Goal: Task Accomplishment & Management: Complete application form

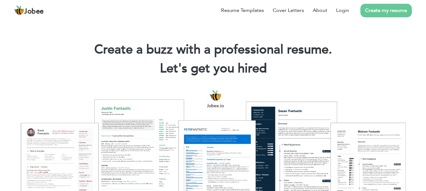
click at [394, 13] on link "Create my resume" at bounding box center [385, 11] width 51 height 14
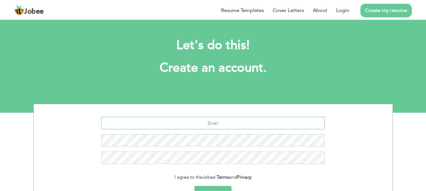
click at [219, 125] on input "text" at bounding box center [213, 123] width 224 height 13
type input "aimanhameed@gmail com"
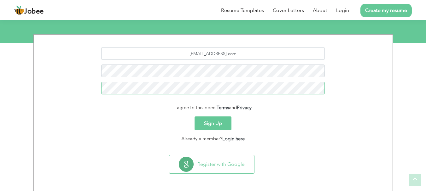
scroll to position [70, 0]
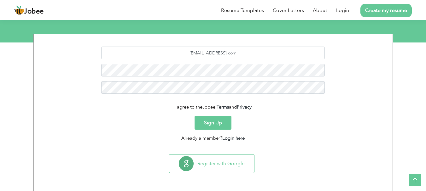
click at [201, 128] on button "Sign Up" at bounding box center [213, 123] width 37 height 14
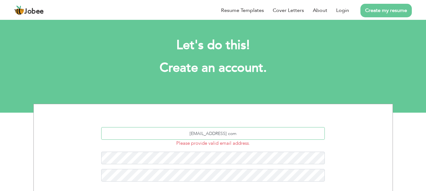
click at [215, 133] on input "[EMAIL_ADDRESS] com" at bounding box center [213, 133] width 224 height 13
type input "aimanhameed325@gmail com"
click at [339, 143] on div "aimanhameed325@gmail com Please provide valid email address. This field is requ…" at bounding box center [212, 160] width 349 height 66
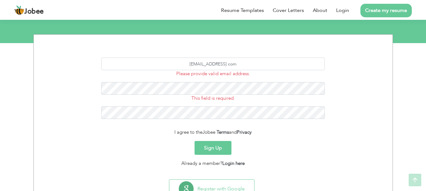
scroll to position [95, 0]
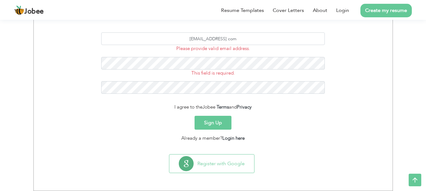
click at [207, 125] on button "Sign Up" at bounding box center [213, 123] width 37 height 14
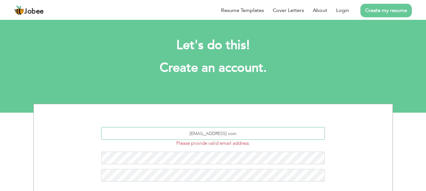
click at [234, 133] on input "aimanhameed325@gmail com" at bounding box center [213, 133] width 224 height 13
type input "[EMAIL_ADDRESS][DOMAIN_NAME]"
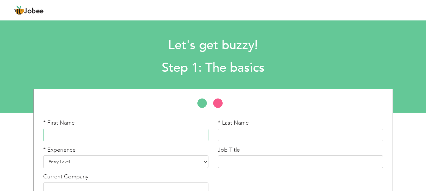
click at [103, 137] on input "text" at bounding box center [125, 135] width 165 height 13
type input "[PERSON_NAME]"
click at [230, 136] on input "text" at bounding box center [300, 135] width 165 height 13
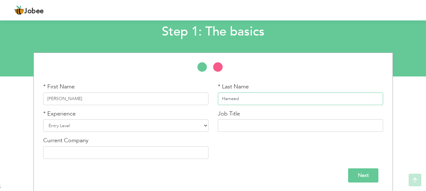
scroll to position [38, 0]
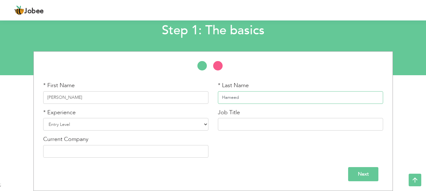
type input "Hameed"
click at [118, 123] on select "Entry Level Less than 1 Year 1 Year 2 Years 3 Years 4 Years 5 Years 6 Years 7 Y…" at bounding box center [125, 124] width 165 height 13
click at [115, 127] on select "Entry Level Less than 1 Year 1 Year 2 Years 3 Years 4 Years 5 Years 6 Years 7 Y…" at bounding box center [125, 124] width 165 height 13
click at [205, 125] on select "Entry Level Less than 1 Year 1 Year 2 Years 3 Years 4 Years 5 Years 6 Years 7 Y…" at bounding box center [125, 124] width 165 height 13
select select "5"
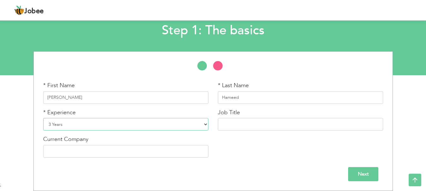
click at [43, 118] on select "Entry Level Less than 1 Year 1 Year 2 Years 3 Years 4 Years 5 Years 6 Years 7 Y…" at bounding box center [125, 124] width 165 height 13
click at [241, 124] on input "text" at bounding box center [300, 124] width 165 height 13
type input "[DEMOGRAPHIC_DATA] Teacher"
click at [193, 150] on input "text" at bounding box center [125, 151] width 165 height 13
type input "p"
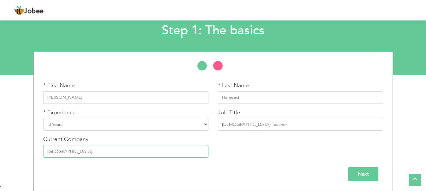
type input "[GEOGRAPHIC_DATA]"
click at [378, 174] on input "Next" at bounding box center [363, 174] width 30 height 14
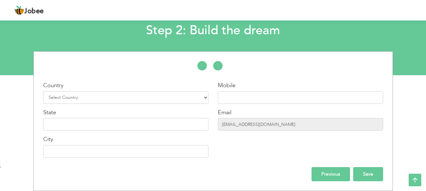
click at [370, 176] on input "Save" at bounding box center [368, 174] width 30 height 14
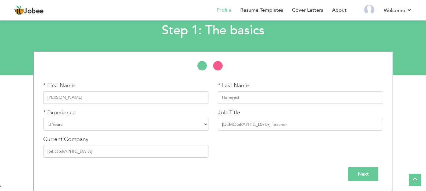
scroll to position [38, 0]
click at [364, 175] on input "Next" at bounding box center [363, 174] width 30 height 14
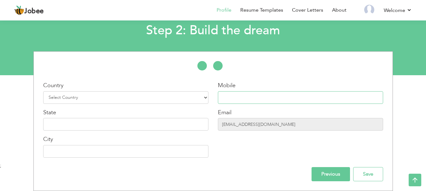
click at [223, 97] on input "text" at bounding box center [300, 97] width 165 height 13
type input "03267076577"
select select "166"
type input "[PERSON_NAME]"
click at [159, 124] on input "text" at bounding box center [125, 124] width 165 height 13
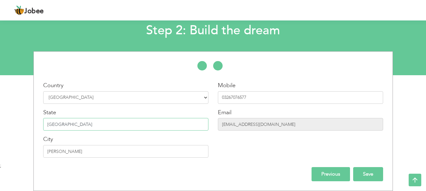
type input "Punjab"
click at [370, 181] on input "Save" at bounding box center [368, 174] width 30 height 14
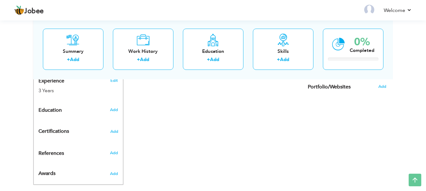
scroll to position [254, 0]
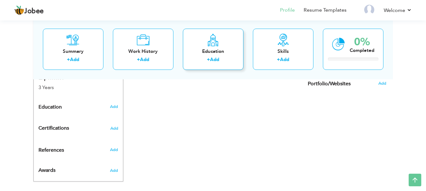
click at [217, 60] on link "Add" at bounding box center [214, 59] width 9 height 6
radio input "true"
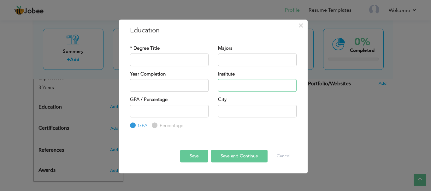
click at [234, 82] on input "text" at bounding box center [257, 85] width 79 height 13
click at [233, 114] on input "text" at bounding box center [257, 111] width 79 height 13
type input "[PERSON_NAME]"
click at [261, 89] on input "text" at bounding box center [257, 85] width 79 height 13
click at [261, 89] on input "Doctor's Public" at bounding box center [257, 85] width 79 height 13
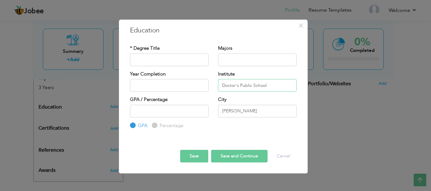
type input "Doctor's Public School"
click at [240, 59] on input "text" at bounding box center [257, 60] width 79 height 13
click at [190, 59] on input "text" at bounding box center [169, 60] width 79 height 13
type input "i"
type input "Intermediate"
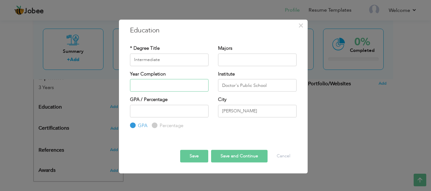
type input "2025"
click at [182, 90] on input "2025" at bounding box center [169, 85] width 79 height 13
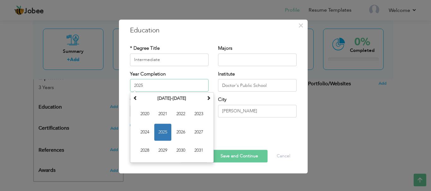
click at [156, 133] on span "2025" at bounding box center [162, 132] width 17 height 17
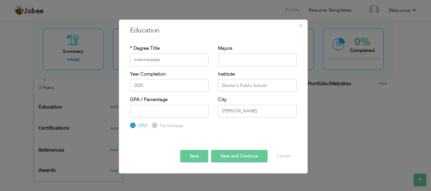
click at [227, 157] on button "Save and Continue" at bounding box center [239, 156] width 56 height 13
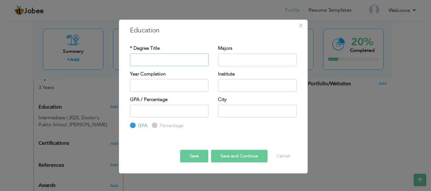
click at [157, 58] on input "text" at bounding box center [169, 60] width 79 height 13
type input "Intermediate"
click at [241, 58] on input "text" at bounding box center [257, 60] width 79 height 13
type input "s"
type input "i.com"
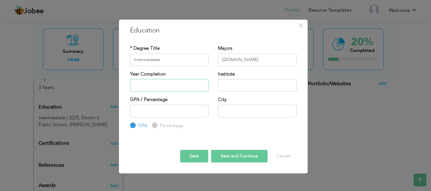
click at [167, 91] on input "text" at bounding box center [169, 85] width 79 height 13
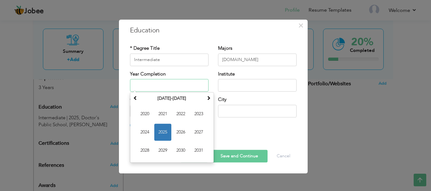
click at [158, 131] on span "2025" at bounding box center [162, 132] width 17 height 17
type input "2025"
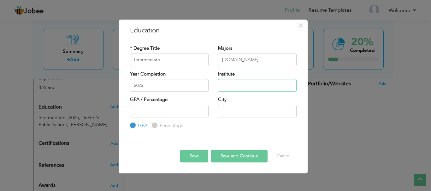
click at [247, 81] on input "text" at bounding box center [257, 85] width 79 height 13
type input "Doctor's College"
click at [226, 114] on input "text" at bounding box center [257, 111] width 79 height 13
type input "[PERSON_NAME]"
click at [189, 159] on button "Save" at bounding box center [194, 156] width 28 height 13
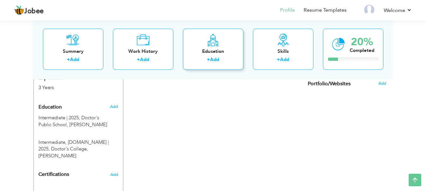
click at [216, 61] on link "Add" at bounding box center [214, 59] width 9 height 6
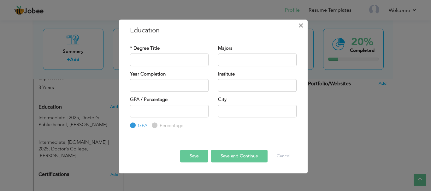
click at [300, 26] on span "×" at bounding box center [300, 25] width 5 height 11
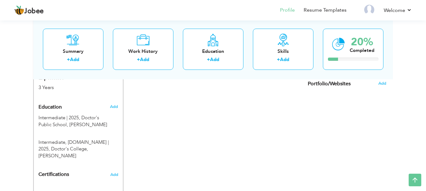
click at [255, 125] on div "CV Import Profile Strength 0% Select an Item from right menu Work History * Job…" at bounding box center [213, 43] width 180 height 356
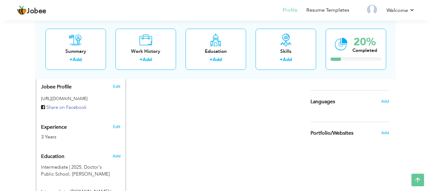
scroll to position [204, 0]
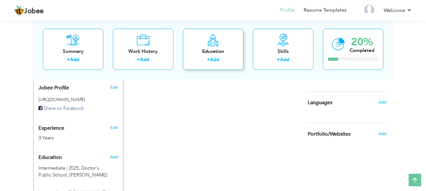
click at [215, 42] on icon at bounding box center [213, 39] width 12 height 13
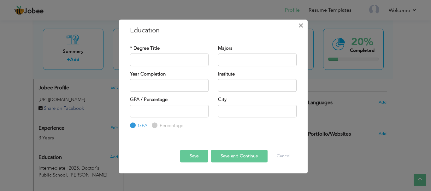
click at [298, 26] on span "×" at bounding box center [300, 25] width 5 height 11
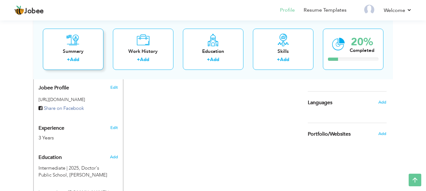
click at [83, 57] on div "+ Add" at bounding box center [73, 60] width 50 height 8
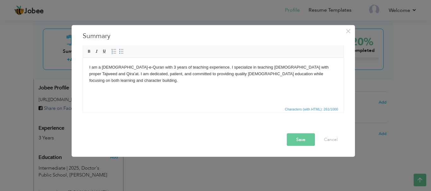
click at [302, 147] on div "Save Cancel" at bounding box center [213, 134] width 271 height 33
click at [302, 146] on button "Save" at bounding box center [301, 139] width 28 height 13
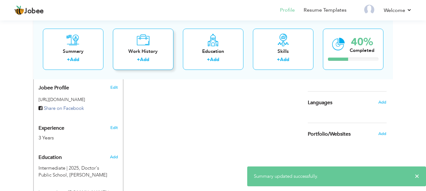
click at [140, 61] on link "Add" at bounding box center [144, 59] width 9 height 6
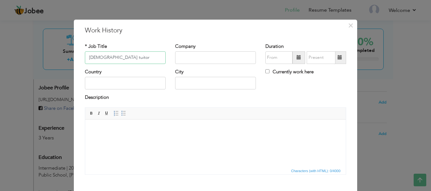
type input "[DEMOGRAPHIC_DATA] tuitor"
click at [181, 55] on input "text" at bounding box center [215, 57] width 81 height 13
drag, startPoint x: 191, startPoint y: 58, endPoint x: 182, endPoint y: 58, distance: 8.5
click at [182, 58] on input "text" at bounding box center [215, 57] width 81 height 13
type input "[DEMOGRAPHIC_DATA] Madrassa"
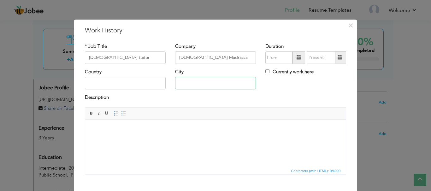
click at [194, 82] on input "text" at bounding box center [215, 83] width 81 height 13
type input "[PERSON_NAME]"
type input "[GEOGRAPHIC_DATA]"
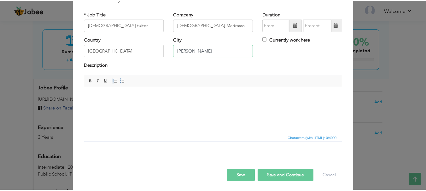
scroll to position [35, 0]
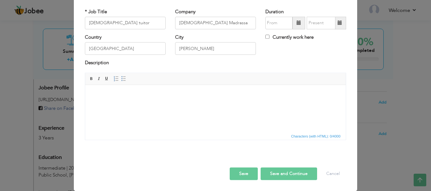
click at [170, 95] on body at bounding box center [215, 94] width 248 height 7
type input "08/2025"
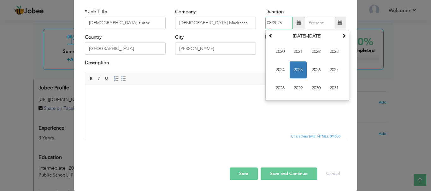
click at [270, 24] on input "08/2025" at bounding box center [278, 23] width 27 height 13
click at [132, 104] on html at bounding box center [215, 94] width 260 height 19
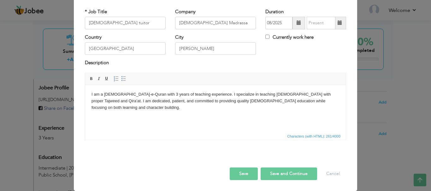
click at [235, 177] on button "Save" at bounding box center [244, 174] width 28 height 13
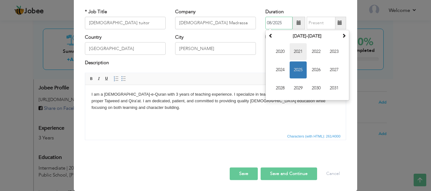
click at [295, 48] on span "2021" at bounding box center [297, 51] width 17 height 17
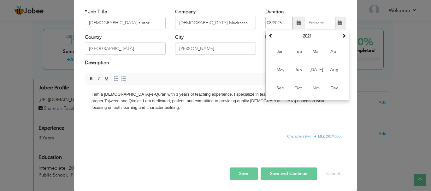
type input "08/2025"
click at [322, 23] on input "08/2025" at bounding box center [321, 23] width 29 height 13
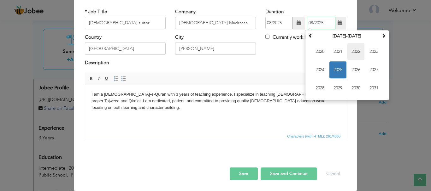
click at [353, 53] on span "2022" at bounding box center [355, 51] width 17 height 17
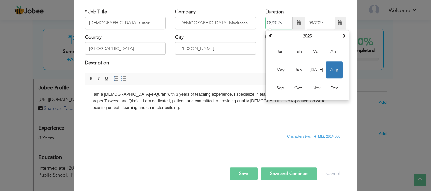
click at [278, 28] on input "08/2025" at bounding box center [278, 23] width 27 height 13
click at [301, 54] on span "Feb" at bounding box center [297, 51] width 17 height 17
type input "02/2025"
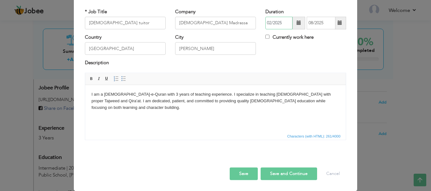
click at [280, 22] on input "02/2025" at bounding box center [278, 23] width 27 height 13
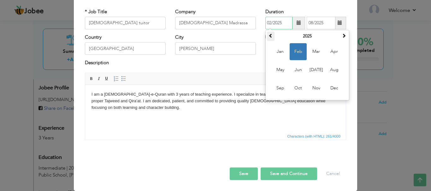
click at [269, 35] on span at bounding box center [270, 35] width 4 height 4
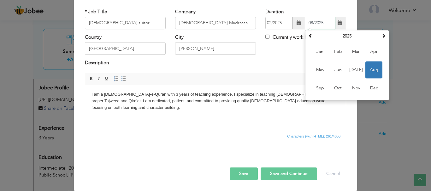
click at [321, 20] on input "08/2025" at bounding box center [321, 23] width 29 height 13
click at [309, 36] on span at bounding box center [310, 35] width 4 height 4
click at [358, 94] on span "Nov" at bounding box center [355, 88] width 17 height 17
type input "11/2024"
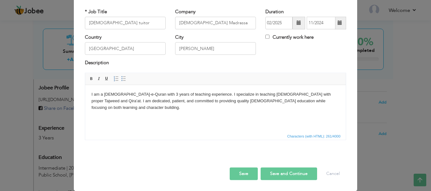
click at [238, 173] on button "Save" at bounding box center [244, 174] width 28 height 13
click at [239, 174] on button "Save" at bounding box center [244, 174] width 28 height 13
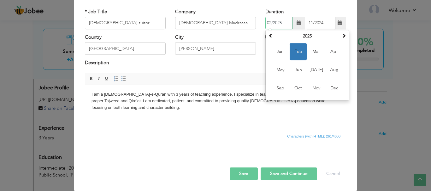
click at [279, 26] on input "02/2025" at bounding box center [278, 23] width 27 height 13
click at [268, 35] on span at bounding box center [270, 35] width 4 height 4
click at [335, 117] on html "I am a Hafiz-e-Quran with 3 years of teaching experience. I specialize in teach…" at bounding box center [215, 101] width 260 height 32
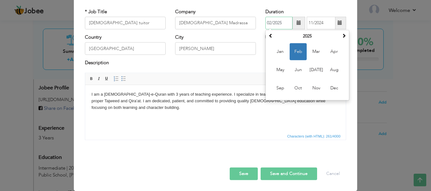
click at [280, 24] on input "02/2025" at bounding box center [278, 23] width 27 height 13
click at [268, 35] on span at bounding box center [270, 35] width 4 height 4
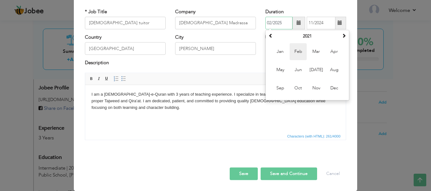
click at [294, 52] on span "Feb" at bounding box center [297, 51] width 17 height 17
type input "02/2021"
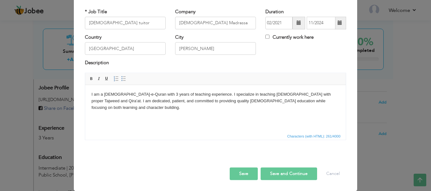
click at [243, 172] on button "Save" at bounding box center [244, 174] width 28 height 13
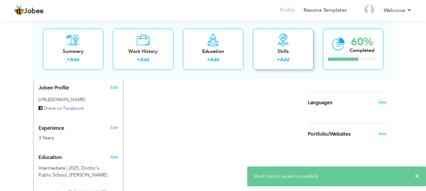
click at [282, 50] on div "Skills" at bounding box center [283, 51] width 50 height 7
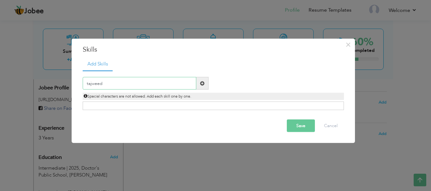
type input "tajweed"
click at [200, 85] on span at bounding box center [202, 83] width 4 height 4
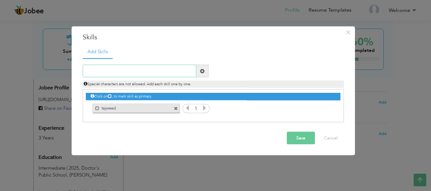
click at [163, 70] on input "text" at bounding box center [140, 71] width 114 height 13
type input "tafseer"
click at [204, 71] on span at bounding box center [202, 71] width 12 height 13
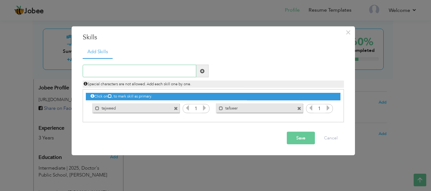
click at [149, 76] on input "text" at bounding box center [140, 71] width 114 height 13
type input "talaffuz"
click at [200, 71] on span at bounding box center [202, 71] width 4 height 4
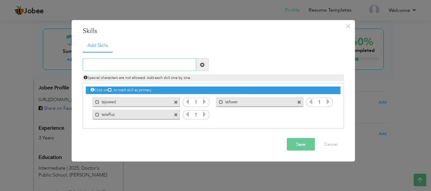
click at [171, 62] on input "text" at bounding box center [140, 65] width 114 height 13
type input "[DEMOGRAPHIC_DATA] teacher"
click at [294, 145] on button "Save" at bounding box center [301, 144] width 28 height 13
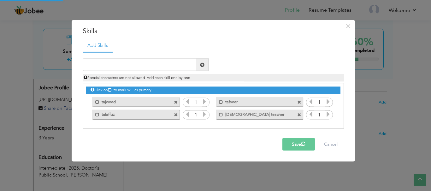
click at [294, 145] on button "Save" at bounding box center [298, 144] width 32 height 13
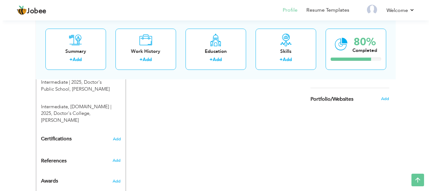
scroll to position [301, 0]
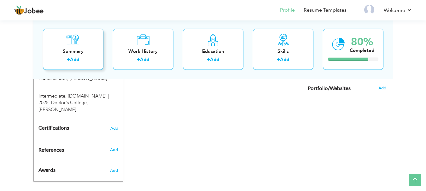
click at [77, 40] on icon at bounding box center [73, 39] width 13 height 13
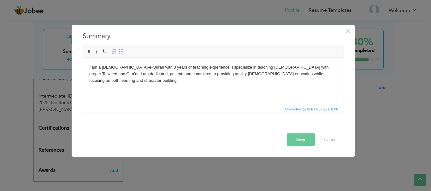
drag, startPoint x: 10, startPoint y: 60, endPoint x: 237, endPoint y: 126, distance: 236.4
click at [237, 126] on div "× Summary I am a Hafiz-e-Quran with 3 years of teaching experience. I specializ…" at bounding box center [215, 95] width 431 height 191
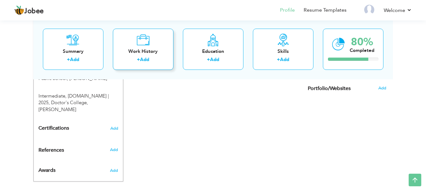
click at [141, 44] on icon at bounding box center [143, 39] width 13 height 13
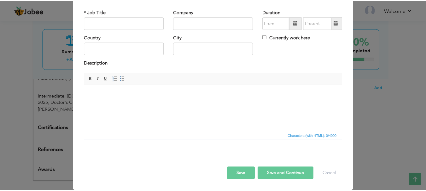
scroll to position [0, 0]
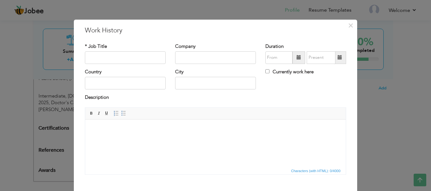
click at [12, 71] on div "× Work History * Job Title Company Duration Currently work here Country" at bounding box center [215, 95] width 431 height 191
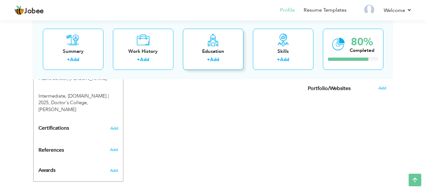
click at [212, 38] on icon at bounding box center [213, 39] width 12 height 13
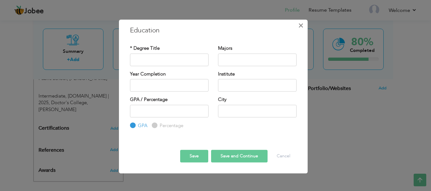
click at [303, 25] on span "×" at bounding box center [300, 25] width 5 height 11
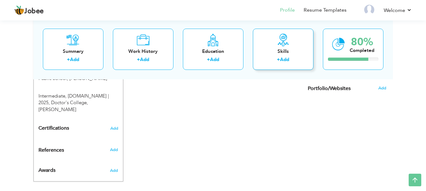
click at [282, 38] on icon at bounding box center [283, 39] width 13 height 13
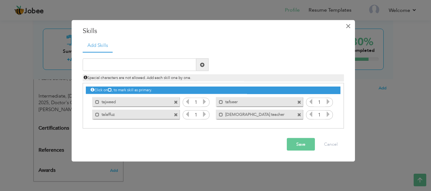
click at [350, 28] on span "×" at bounding box center [347, 25] width 5 height 11
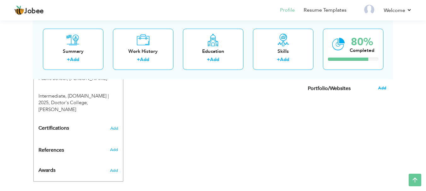
click at [381, 89] on span "Add" at bounding box center [382, 88] width 8 height 6
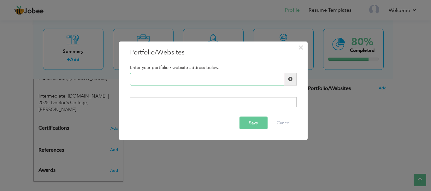
click at [224, 80] on input "text" at bounding box center [207, 79] width 154 height 13
type input "[GEOGRAPHIC_DATA]"
click at [198, 101] on div at bounding box center [213, 102] width 166 height 10
click at [256, 124] on button "Save" at bounding box center [253, 123] width 28 height 13
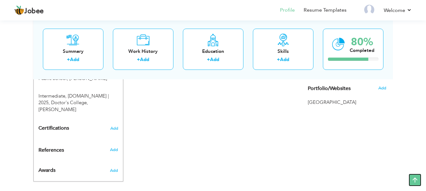
click at [413, 178] on icon at bounding box center [415, 180] width 13 height 13
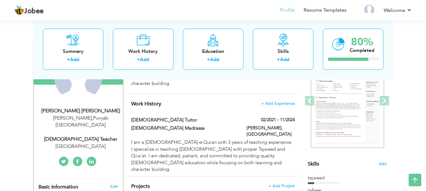
scroll to position [66, 0]
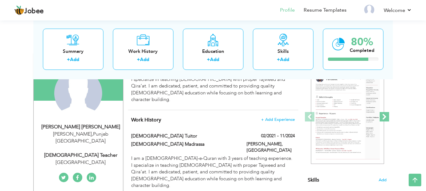
click at [386, 114] on span at bounding box center [384, 116] width 9 height 9
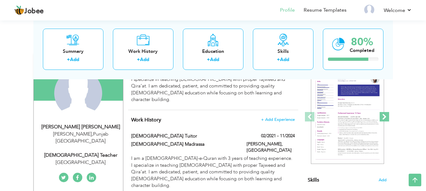
click at [386, 114] on span at bounding box center [384, 116] width 9 height 9
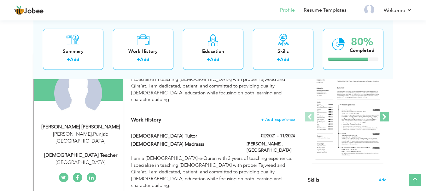
click at [386, 114] on span at bounding box center [384, 116] width 9 height 9
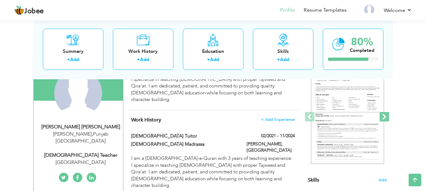
click at [386, 114] on span at bounding box center [384, 116] width 9 height 9
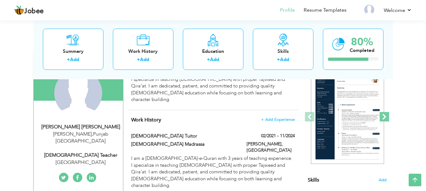
click at [386, 114] on span at bounding box center [384, 116] width 9 height 9
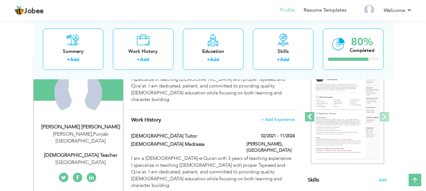
click at [309, 117] on span at bounding box center [309, 116] width 9 height 9
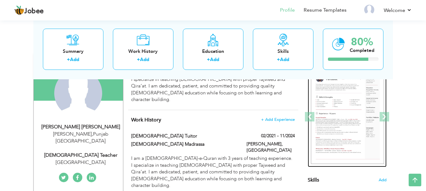
click at [341, 117] on img at bounding box center [347, 117] width 73 height 95
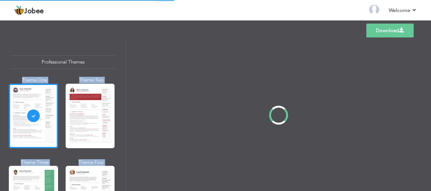
drag, startPoint x: 125, startPoint y: 50, endPoint x: 131, endPoint y: 66, distance: 16.9
click at [132, 66] on div "Professional Themes Theme One Theme Two Theme Three Theme Four" at bounding box center [215, 115] width 431 height 152
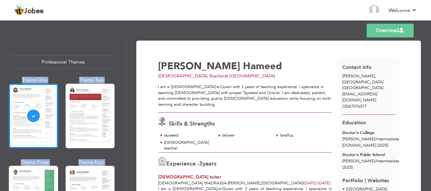
click at [416, 69] on div "Download Hafiza Rija Hameed Quran Teacher at Pakistan Skills & Strengths 3 /" at bounding box center [278, 134] width 284 height 186
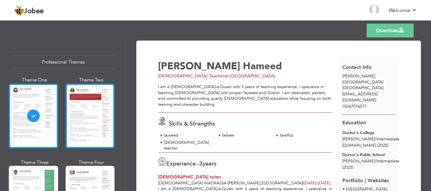
click at [85, 109] on div at bounding box center [90, 116] width 49 height 65
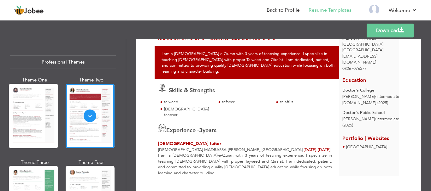
scroll to position [41, 0]
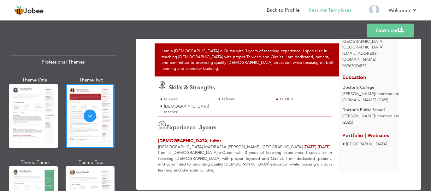
click at [122, 108] on div "Professional Themes Theme One Theme Two Theme Three Theme Six" at bounding box center [63, 115] width 126 height 152
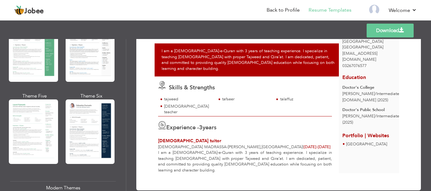
scroll to position [149, 0]
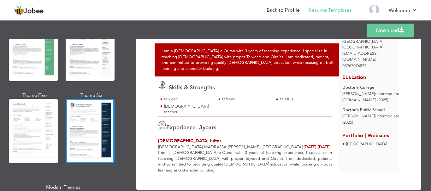
click at [100, 115] on div at bounding box center [90, 131] width 49 height 65
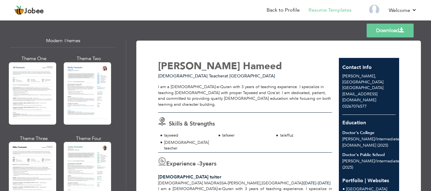
scroll to position [297, 0]
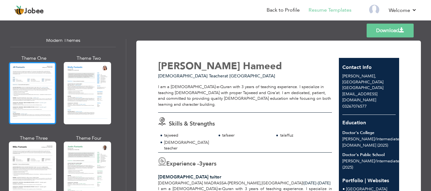
click at [39, 93] on div at bounding box center [32, 93] width 47 height 62
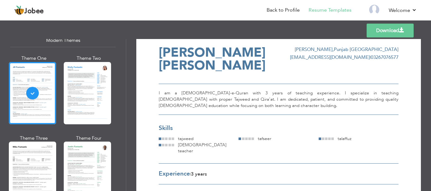
scroll to position [14, 0]
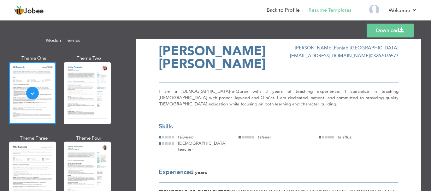
drag, startPoint x: 412, startPoint y: 79, endPoint x: 408, endPoint y: 62, distance: 17.8
click at [408, 62] on div "Download Hafiza Rija Hameed RAHIM YAR KHAN , Punjab Pakistan aimanhameed325@gma…" at bounding box center [278, 176] width 284 height 298
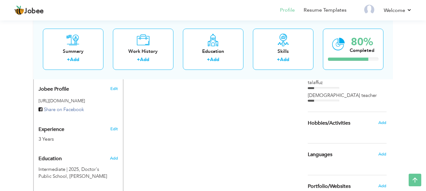
scroll to position [198, 0]
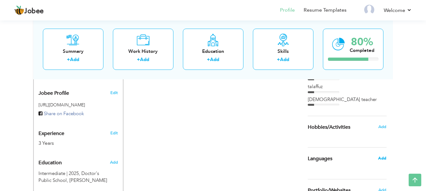
click at [385, 161] on span "Add" at bounding box center [382, 159] width 8 height 6
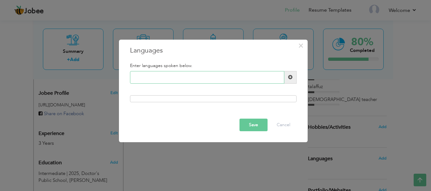
click at [194, 79] on input "text" at bounding box center [207, 77] width 154 height 13
type input "urdu"
click at [287, 76] on span at bounding box center [290, 77] width 12 height 13
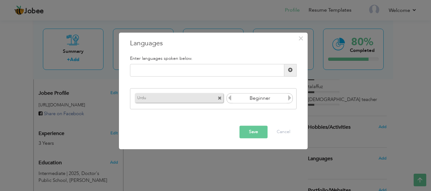
click at [253, 133] on button "Save" at bounding box center [253, 132] width 28 height 13
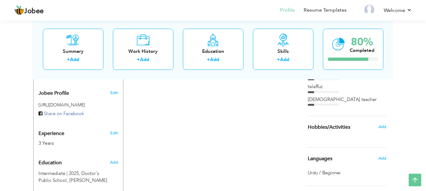
click at [161, 147] on div "CV Import Profile Strength 0% Select an Item from right menu Work History * Job…" at bounding box center [213, 99] width 180 height 356
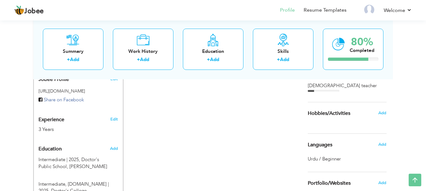
scroll to position [211, 0]
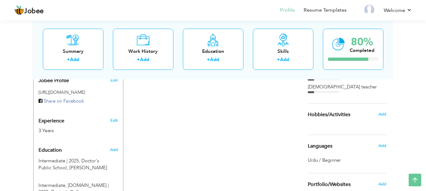
click at [315, 162] on span "Urdu / Beginner" at bounding box center [324, 160] width 33 height 6
click at [323, 146] on span "Languages" at bounding box center [320, 147] width 25 height 6
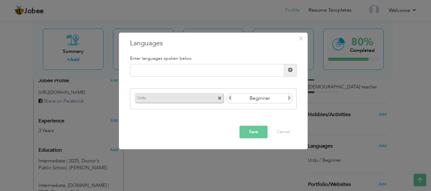
click at [290, 99] on icon at bounding box center [290, 99] width 6 height 6
click at [246, 135] on button "Save" at bounding box center [253, 132] width 28 height 13
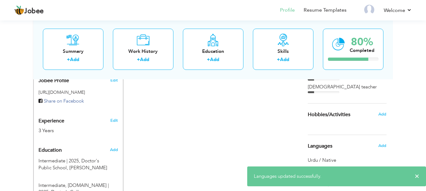
click at [288, 125] on div "CV Import Profile Strength 0% Select an Item from right menu Work History * Job…" at bounding box center [213, 86] width 180 height 356
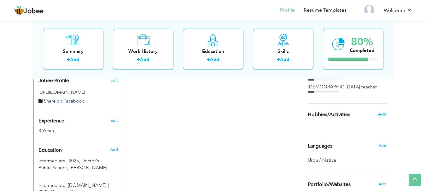
click at [383, 114] on span "Add" at bounding box center [382, 115] width 8 height 6
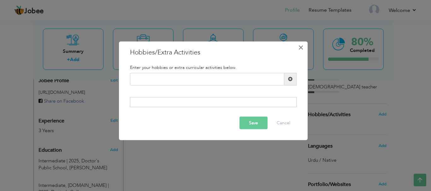
click at [299, 48] on span "×" at bounding box center [300, 47] width 5 height 11
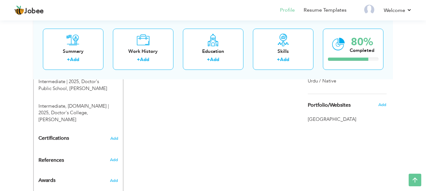
scroll to position [301, 0]
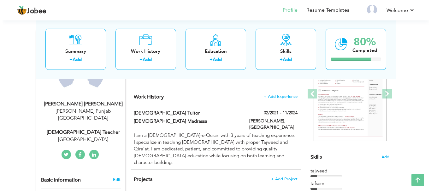
scroll to position [91, 0]
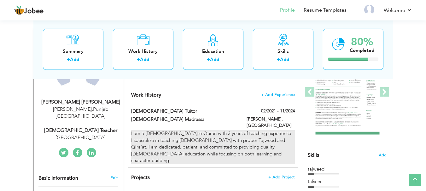
click at [214, 132] on div "I am a Hafiz-e-Quran with 3 years of teaching experience. I specialize in teach…" at bounding box center [212, 148] width 163 height 34
type input "[DEMOGRAPHIC_DATA] tuitor"
type input "[DEMOGRAPHIC_DATA] Madrassa"
type input "02/2021"
type input "11/2024"
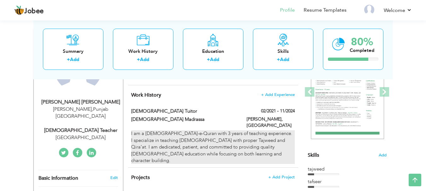
type input "[GEOGRAPHIC_DATA]"
type input "[PERSON_NAME]"
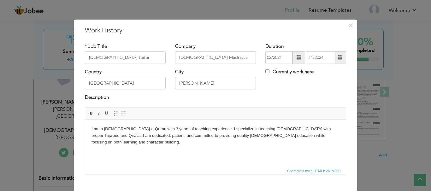
click at [202, 134] on body "I am a Hafiz-e-Quran with 3 years of teaching experience. I specialize in teach…" at bounding box center [215, 136] width 248 height 20
click at [208, 135] on body "I am a Hafiz-e-Quran with 3 years of teaching experience. I specialize in teach…" at bounding box center [215, 136] width 248 height 20
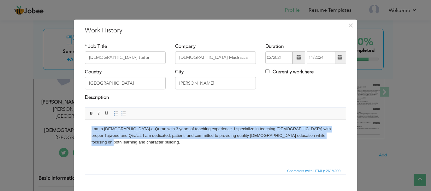
click at [208, 135] on body "I am a Hafiz-e-Quran with 3 years of teaching experience. I specialize in teach…" at bounding box center [215, 136] width 248 height 20
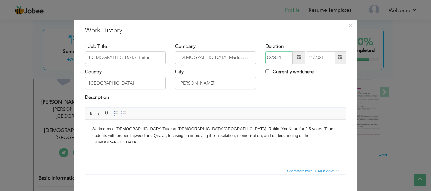
click at [272, 59] on input "02/2021" at bounding box center [278, 57] width 27 height 13
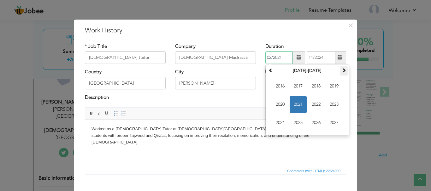
click at [342, 70] on span at bounding box center [344, 70] width 4 height 4
click at [268, 73] on span at bounding box center [270, 70] width 4 height 4
click at [284, 58] on input "02/2021" at bounding box center [278, 57] width 27 height 13
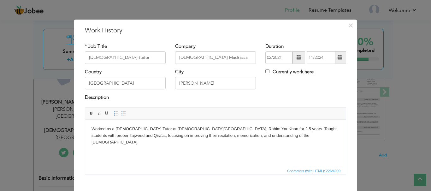
click at [297, 61] on span at bounding box center [298, 57] width 13 height 13
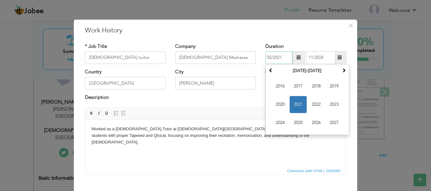
click at [269, 57] on input "02/2021" at bounding box center [278, 57] width 27 height 13
click at [327, 107] on span "2023" at bounding box center [333, 104] width 17 height 17
click at [282, 58] on input "02/2021" at bounding box center [278, 57] width 27 height 13
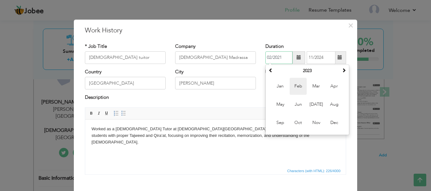
click at [290, 90] on span "Feb" at bounding box center [297, 86] width 17 height 17
type input "02/2023"
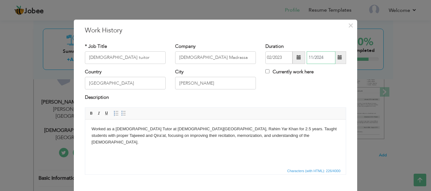
click at [308, 58] on input "11/2024" at bounding box center [321, 57] width 29 height 13
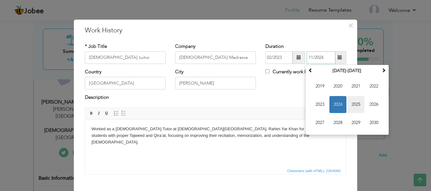
click at [350, 96] on span "2025" at bounding box center [355, 104] width 17 height 17
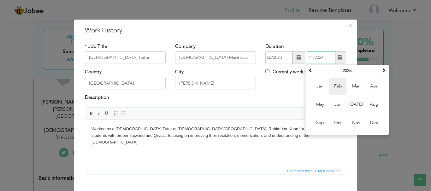
click at [338, 88] on span "Feb" at bounding box center [337, 86] width 17 height 17
type input "02/2025"
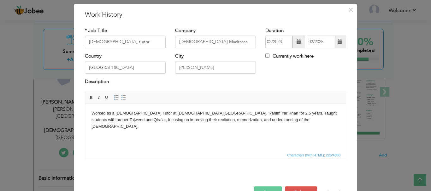
scroll to position [35, 0]
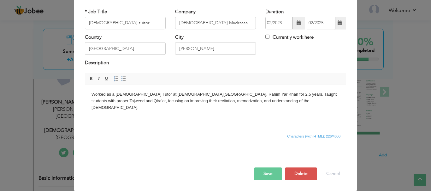
click at [261, 177] on button "Save" at bounding box center [268, 174] width 28 height 13
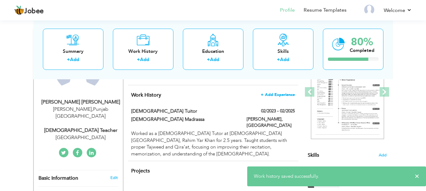
click at [272, 93] on span "+ Add Experience" at bounding box center [278, 95] width 34 height 4
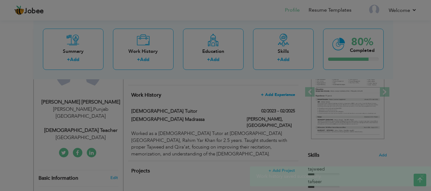
scroll to position [0, 0]
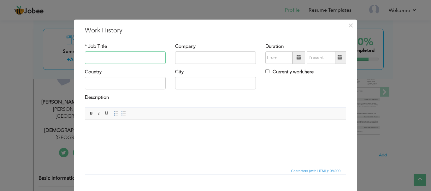
type input "q"
type input "[DEMOGRAPHIC_DATA] Teacher"
click at [181, 56] on input "text" at bounding box center [215, 57] width 81 height 13
type input "m"
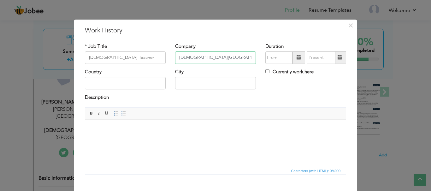
type input "[DEMOGRAPHIC_DATA][GEOGRAPHIC_DATA][PERSON_NAME]"
click at [212, 83] on input "text" at bounding box center [215, 83] width 81 height 13
type input "[PERSON_NAME]"
type input "[GEOGRAPHIC_DATA]"
drag, startPoint x: 232, startPoint y: 131, endPoint x: 190, endPoint y: 203, distance: 83.2
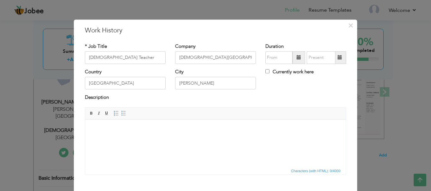
click at [190, 139] on html at bounding box center [215, 129] width 260 height 19
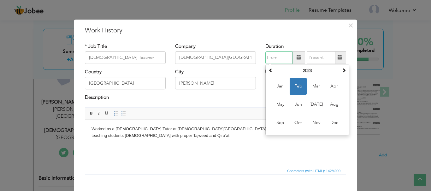
click at [282, 62] on input "text" at bounding box center [278, 57] width 27 height 13
click at [341, 73] on th at bounding box center [344, 70] width 8 height 9
click at [293, 82] on span "Feb" at bounding box center [297, 86] width 17 height 17
type input "02/2025"
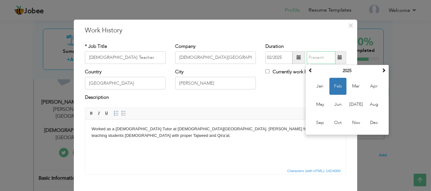
click at [318, 60] on input "text" at bounding box center [321, 57] width 29 height 13
click at [321, 61] on input "text" at bounding box center [321, 57] width 29 height 13
click at [368, 108] on span "Aug" at bounding box center [373, 104] width 17 height 17
type input "08/2025"
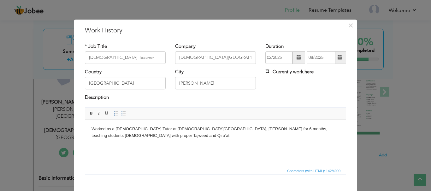
click at [265, 72] on input "Currently work here" at bounding box center [267, 71] width 4 height 4
checkbox input "true"
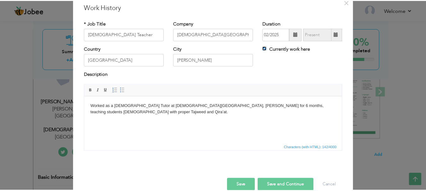
scroll to position [35, 0]
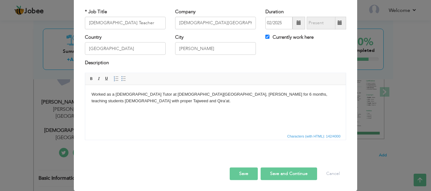
click at [236, 176] on button "Save" at bounding box center [244, 174] width 28 height 13
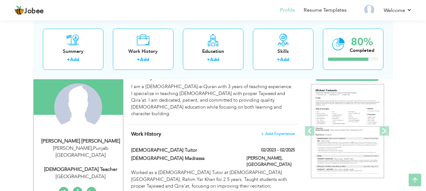
scroll to position [53, 0]
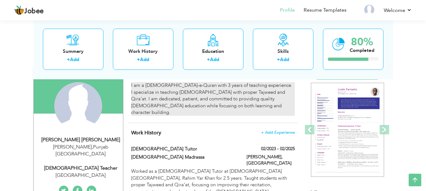
click at [284, 93] on div "I am a Hafiz-e-Quran with 3 years of teaching experience. I specialize in teach…" at bounding box center [212, 99] width 163 height 34
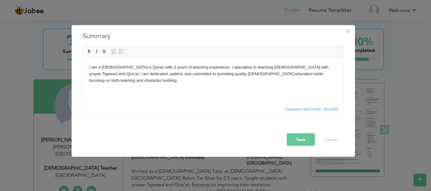
click at [121, 73] on body "I am a Hafiz-e-Quran with 3 years of teaching experience. I specialize in teach…" at bounding box center [213, 74] width 248 height 20
click at [290, 140] on button "Save" at bounding box center [301, 139] width 28 height 13
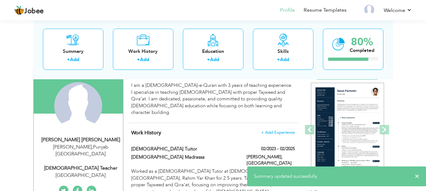
click at [232, 138] on div "Work History + Add Experience Quran tuitor 02/2023 - 02/2025 Quran tuitor 02/20…" at bounding box center [213, 188] width 170 height 131
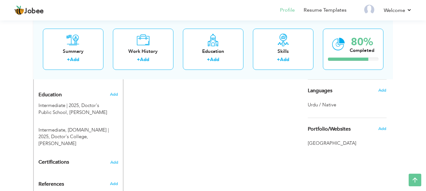
scroll to position [267, 0]
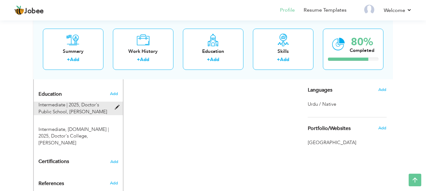
click at [115, 105] on span at bounding box center [119, 107] width 8 height 5
type input "Intermediate"
type input "2025"
type input "Doctor's Public School"
radio input "true"
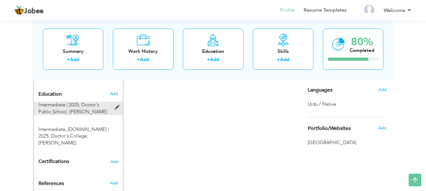
type input "[PERSON_NAME]"
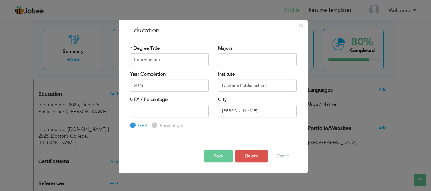
click at [94, 97] on div "× Education * Degree Title Intermediate Majors Year Completion GPA" at bounding box center [215, 95] width 431 height 191
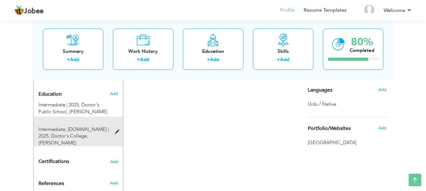
click at [115, 130] on span at bounding box center [119, 132] width 8 height 5
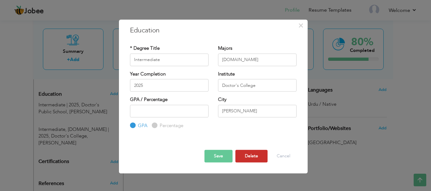
click at [250, 156] on button "Delete" at bounding box center [251, 156] width 32 height 13
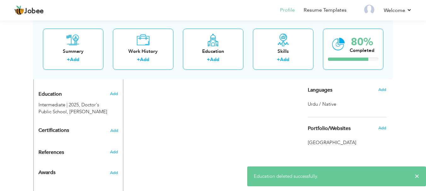
click at [153, 120] on div "CV Import Profile Strength 0% Select an Item from right menu Work History * Job…" at bounding box center [213, 30] width 180 height 356
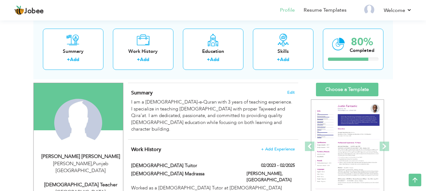
scroll to position [36, 0]
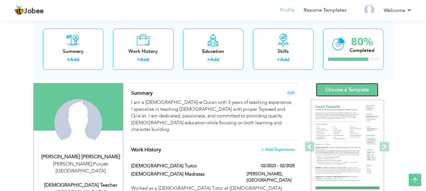
click at [350, 87] on link "Choose a Template" at bounding box center [347, 90] width 62 height 14
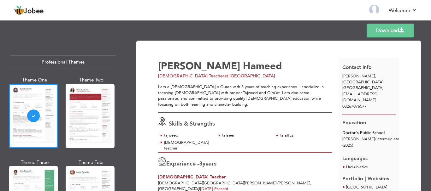
drag, startPoint x: 123, startPoint y: 50, endPoint x: 125, endPoint y: 60, distance: 10.2
click at [124, 60] on div "Professional Themes Theme One Theme Two Theme Three Theme Four" at bounding box center [215, 115] width 431 height 152
click at [280, 75] on div "[DEMOGRAPHIC_DATA] Teacher at [GEOGRAPHIC_DATA]" at bounding box center [250, 76] width 184 height 6
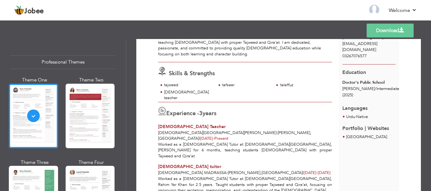
scroll to position [60, 0]
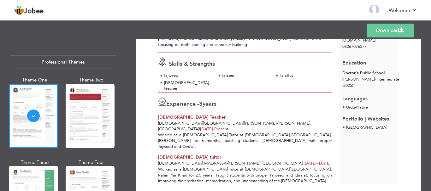
click at [365, 118] on span "Portfolio | Websites" at bounding box center [365, 119] width 47 height 7
click at [249, 132] on div "Worked as a [DEMOGRAPHIC_DATA] Tutor at [DEMOGRAPHIC_DATA][GEOGRAPHIC_DATA], [P…" at bounding box center [245, 141] width 181 height 18
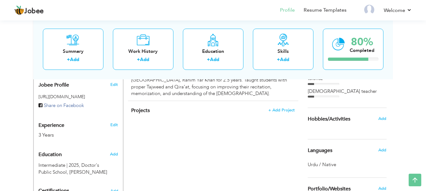
scroll to position [238, 0]
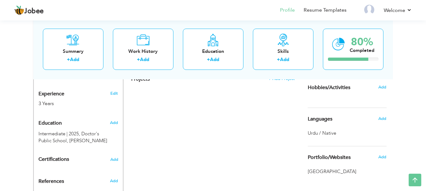
click at [330, 172] on span "[GEOGRAPHIC_DATA]" at bounding box center [347, 172] width 79 height 7
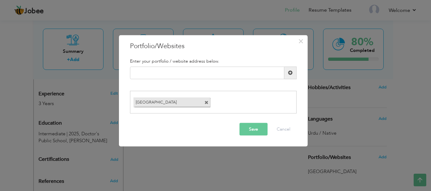
click at [206, 102] on span at bounding box center [206, 103] width 4 height 4
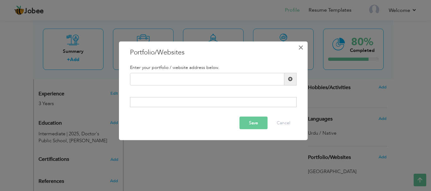
click at [302, 49] on span "×" at bounding box center [300, 47] width 5 height 11
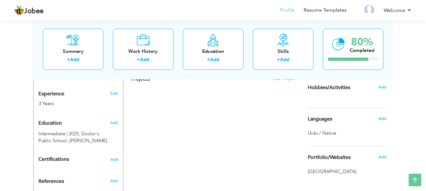
click at [330, 158] on span "Portfolio/Websites" at bounding box center [329, 158] width 43 height 6
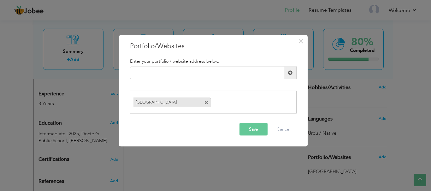
click at [204, 104] on span at bounding box center [206, 103] width 4 height 4
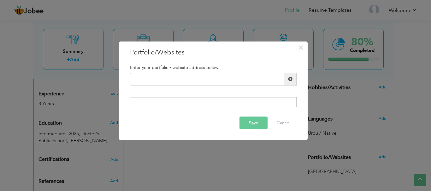
click at [254, 126] on button "Save" at bounding box center [253, 123] width 28 height 13
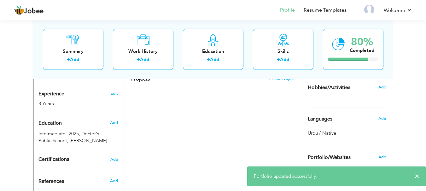
click at [262, 153] on div "CV Import Profile Strength 0% Select an Item from right menu Work History * Job…" at bounding box center [213, 43] width 180 height 324
click at [340, 159] on span "Portfolio/Websites" at bounding box center [329, 158] width 43 height 6
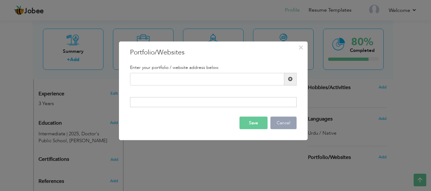
click at [288, 117] on button "Cancel" at bounding box center [283, 123] width 26 height 13
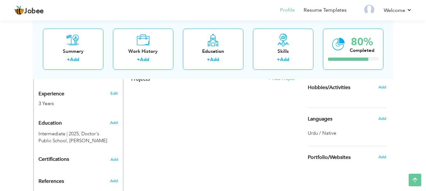
click at [352, 159] on div "Portfolio/Websites" at bounding box center [339, 157] width 73 height 13
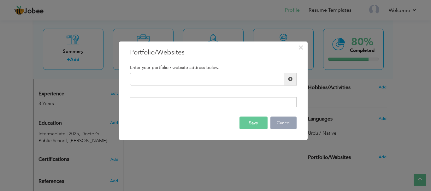
click at [287, 125] on button "Cancel" at bounding box center [283, 123] width 26 height 13
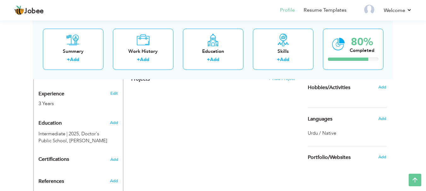
click at [246, 151] on div "CV Import Profile Strength 0% Select an Item from right menu Work History * Job…" at bounding box center [213, 43] width 180 height 324
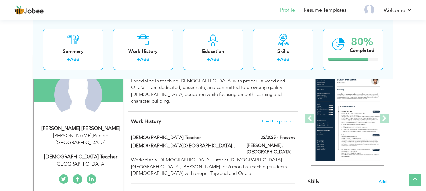
scroll to position [36, 0]
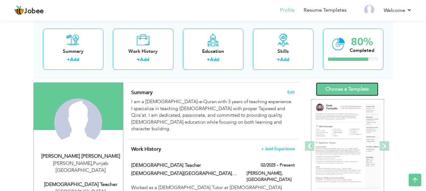
click at [349, 86] on link "Choose a Template" at bounding box center [347, 90] width 62 height 14
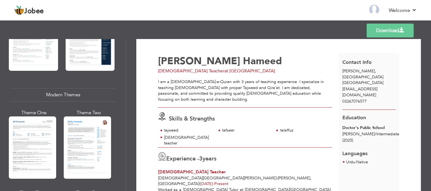
scroll to position [245, 0]
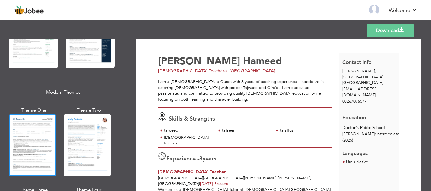
click at [23, 155] on div at bounding box center [32, 145] width 47 height 62
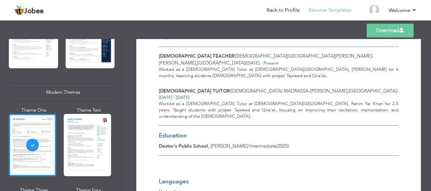
scroll to position [151, 0]
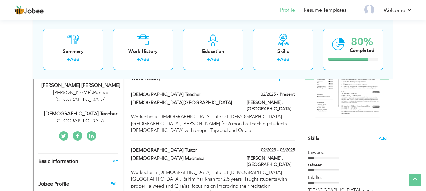
scroll to position [125, 0]
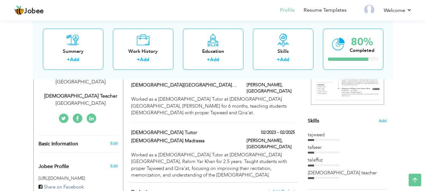
drag, startPoint x: 423, startPoint y: 116, endPoint x: 426, endPoint y: 93, distance: 23.5
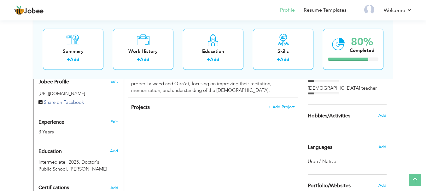
scroll to position [209, 0]
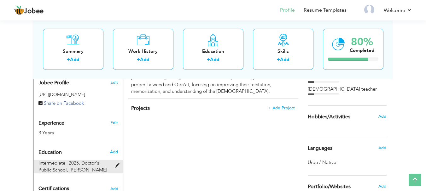
click at [117, 164] on span at bounding box center [119, 166] width 8 height 5
type input "Intermediate"
type input "2025"
type input "Doctor's Public School"
radio input "true"
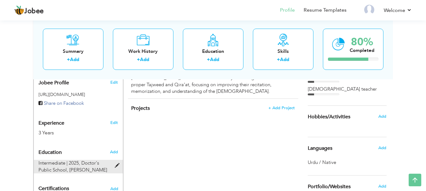
type input "[PERSON_NAME]"
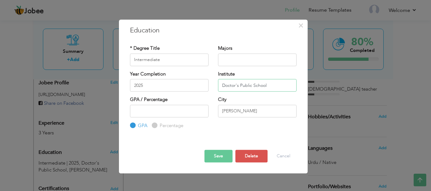
click at [266, 86] on input "Doctor's Public School" at bounding box center [257, 85] width 79 height 13
type input "Doctor's [GEOGRAPHIC_DATA]"
click at [218, 156] on button "Save" at bounding box center [218, 156] width 28 height 13
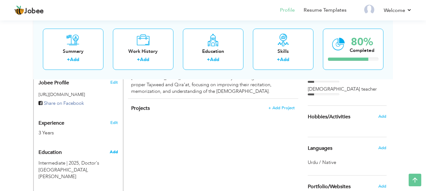
click at [111, 149] on span "Add" at bounding box center [114, 152] width 8 height 6
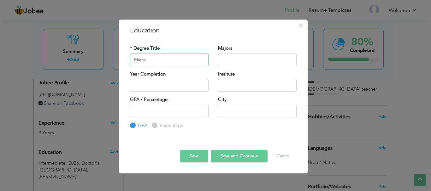
type input "Matric"
click at [226, 85] on input "text" at bounding box center [257, 85] width 79 height 13
type input "Govt. [GEOGRAPHIC_DATA]"
click at [234, 107] on input "text" at bounding box center [257, 111] width 79 height 13
type input "[PERSON_NAME]"
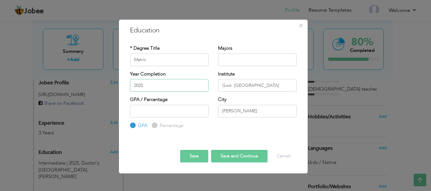
click at [171, 85] on input "2025" at bounding box center [169, 85] width 79 height 13
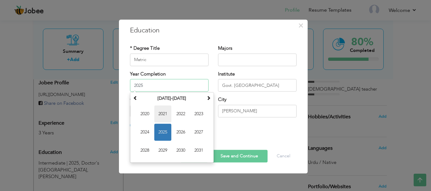
click at [165, 115] on span "2021" at bounding box center [162, 114] width 17 height 17
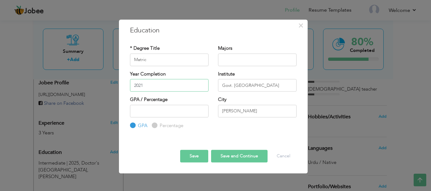
click at [160, 85] on input "2021" at bounding box center [169, 85] width 79 height 13
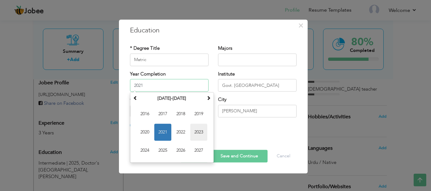
click at [201, 132] on span "2023" at bounding box center [198, 132] width 17 height 17
type input "2023"
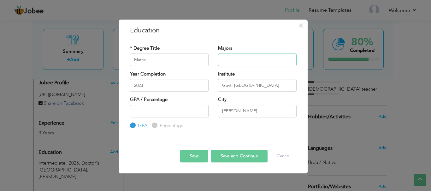
click at [229, 62] on input "text" at bounding box center [257, 60] width 79 height 13
type input "Arts"
click at [195, 155] on button "Save" at bounding box center [194, 156] width 28 height 13
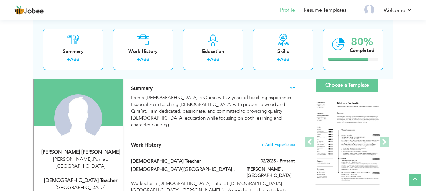
scroll to position [40, 0]
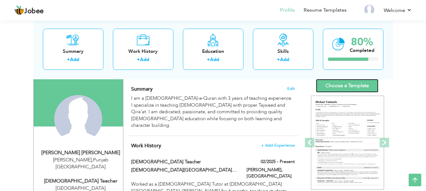
click at [326, 89] on link "Choose a Template" at bounding box center [347, 86] width 62 height 14
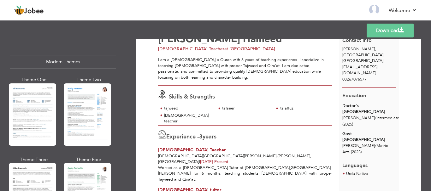
scroll to position [277, 0]
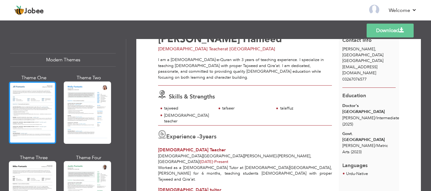
click at [47, 114] on div at bounding box center [32, 113] width 47 height 62
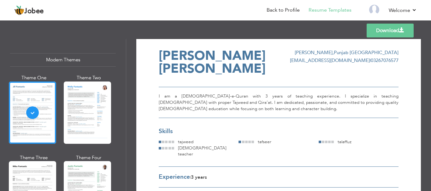
scroll to position [10, 0]
click at [371, 33] on link "Download" at bounding box center [389, 31] width 47 height 14
